Goal: Task Accomplishment & Management: Manage account settings

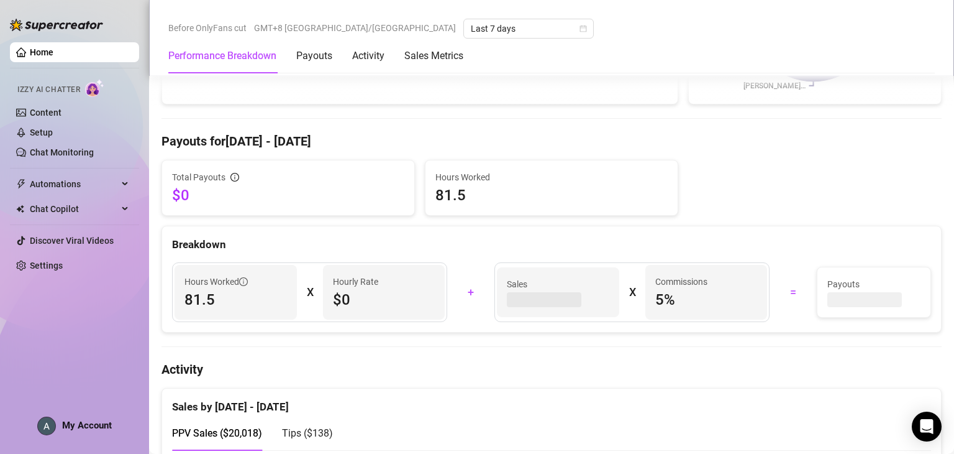
scroll to position [621, 0]
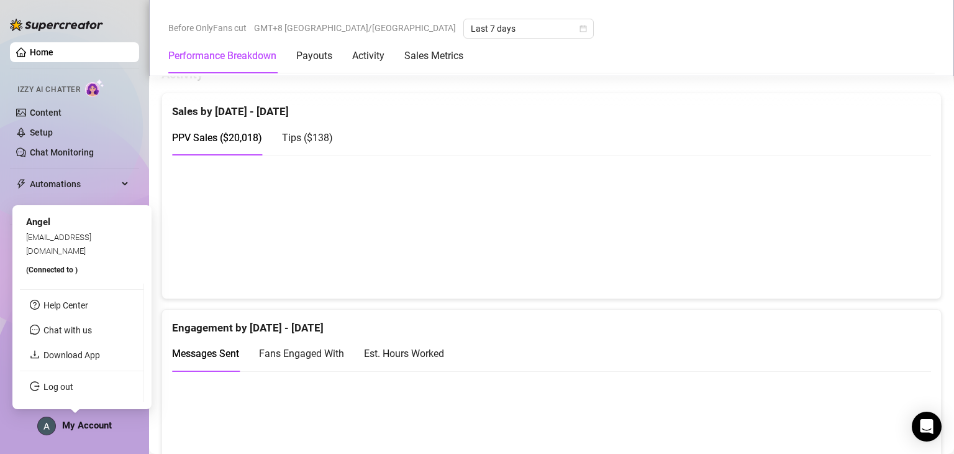
click at [70, 429] on span "My Account" at bounding box center [87, 424] width 50 height 11
click at [73, 382] on link "Log out" at bounding box center [58, 387] width 30 height 10
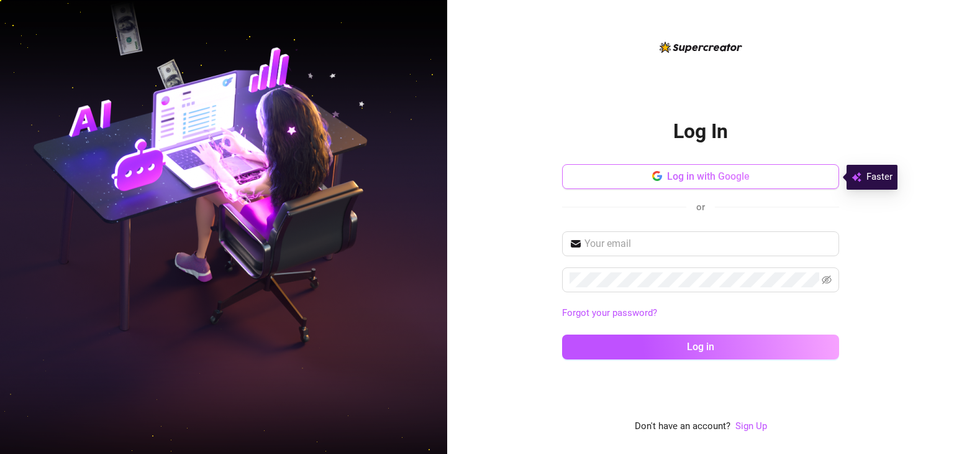
click at [697, 182] on span "Log in with Google" at bounding box center [708, 176] width 83 height 12
